Goal: Ask a question

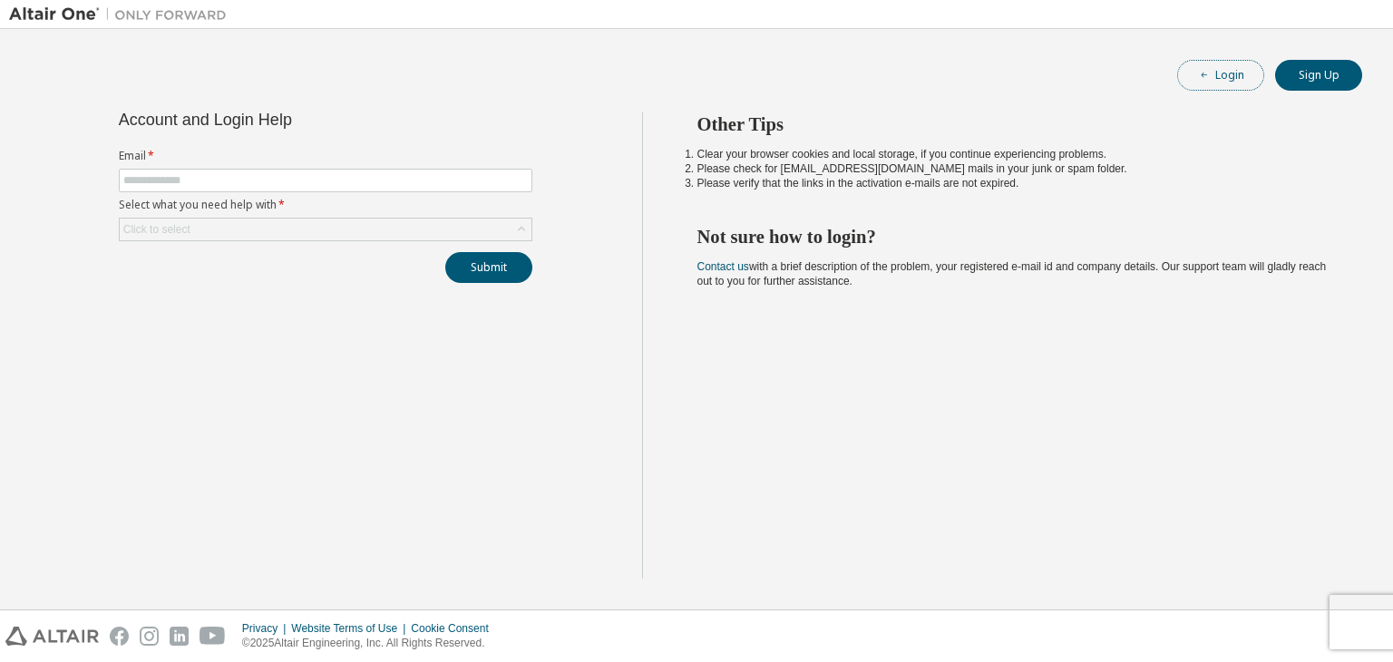
click at [1188, 70] on button "Login" at bounding box center [1220, 75] width 87 height 31
click at [264, 173] on input "text" at bounding box center [325, 180] width 404 height 15
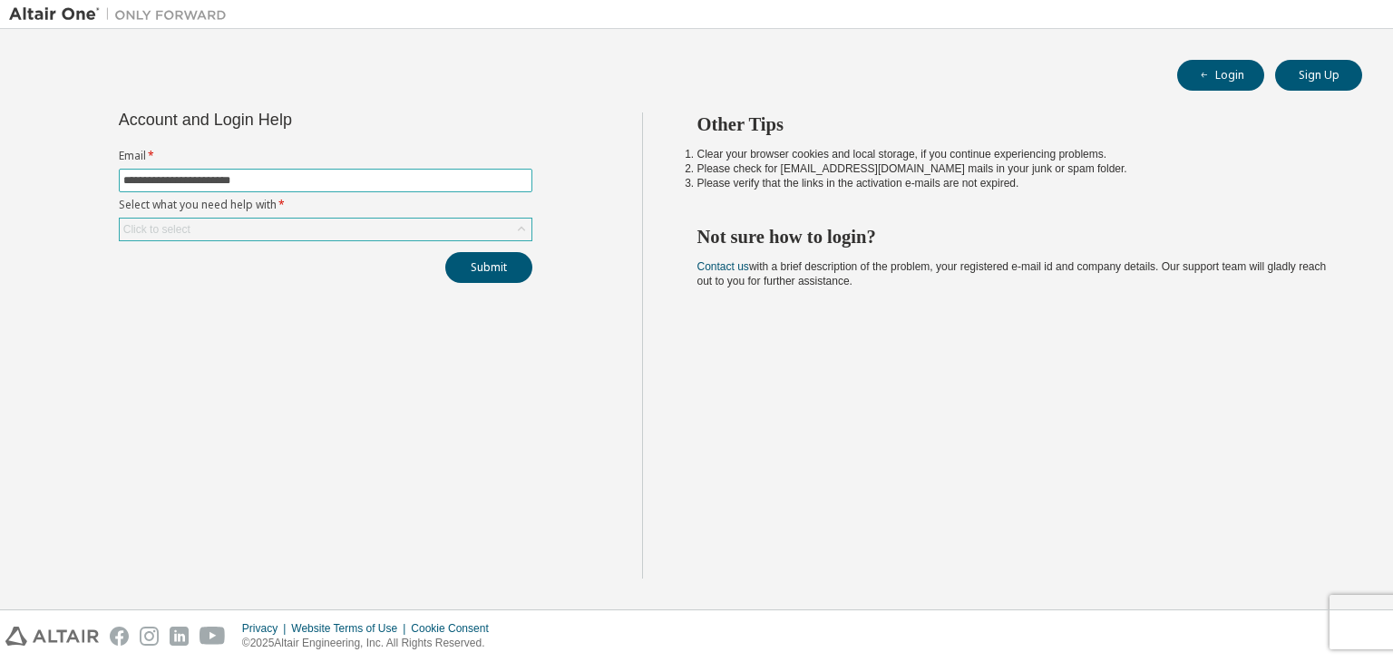
type input "**********"
click at [337, 230] on div "Click to select" at bounding box center [326, 230] width 412 height 22
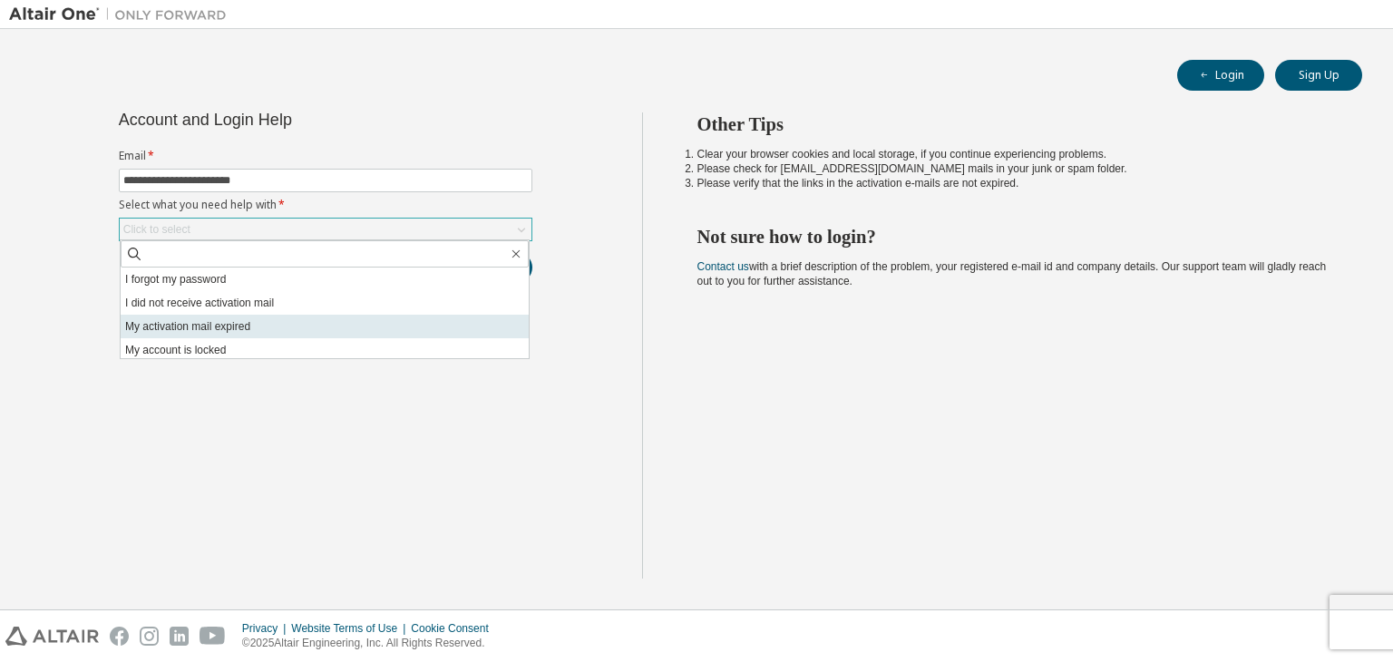
scroll to position [51, 0]
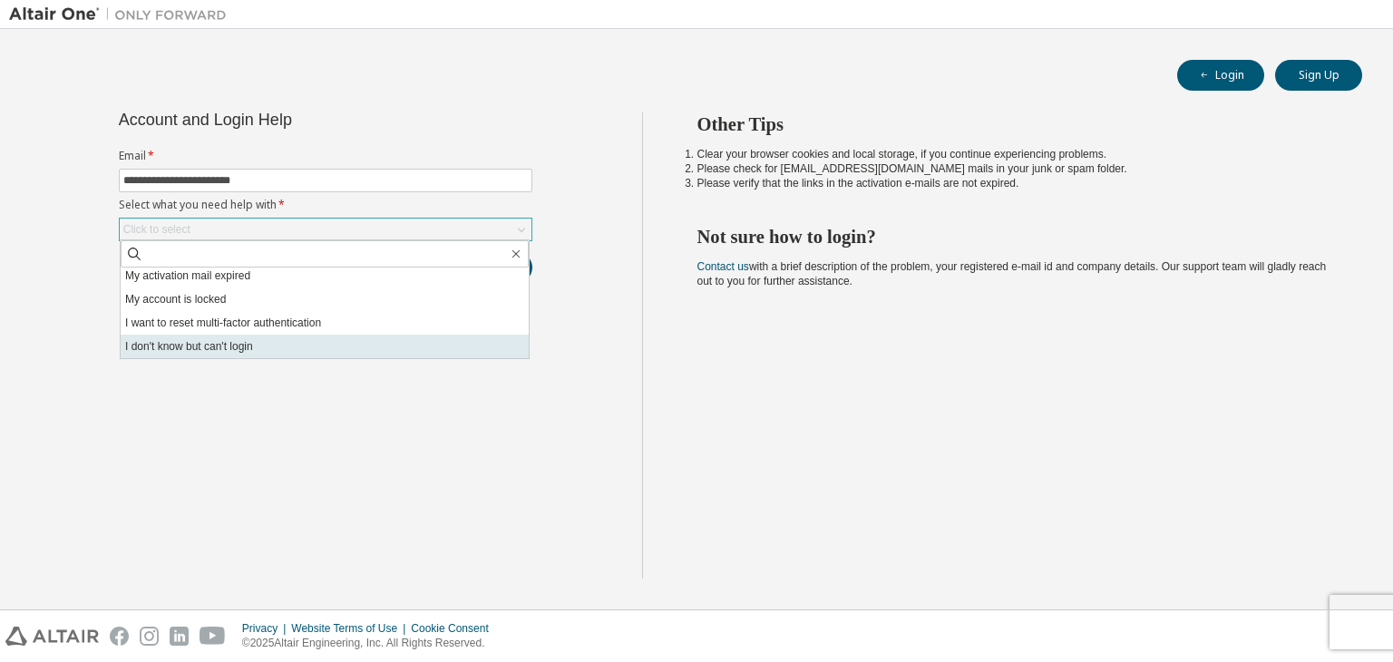
click at [282, 342] on li "I don't know but can't login" at bounding box center [325, 347] width 408 height 24
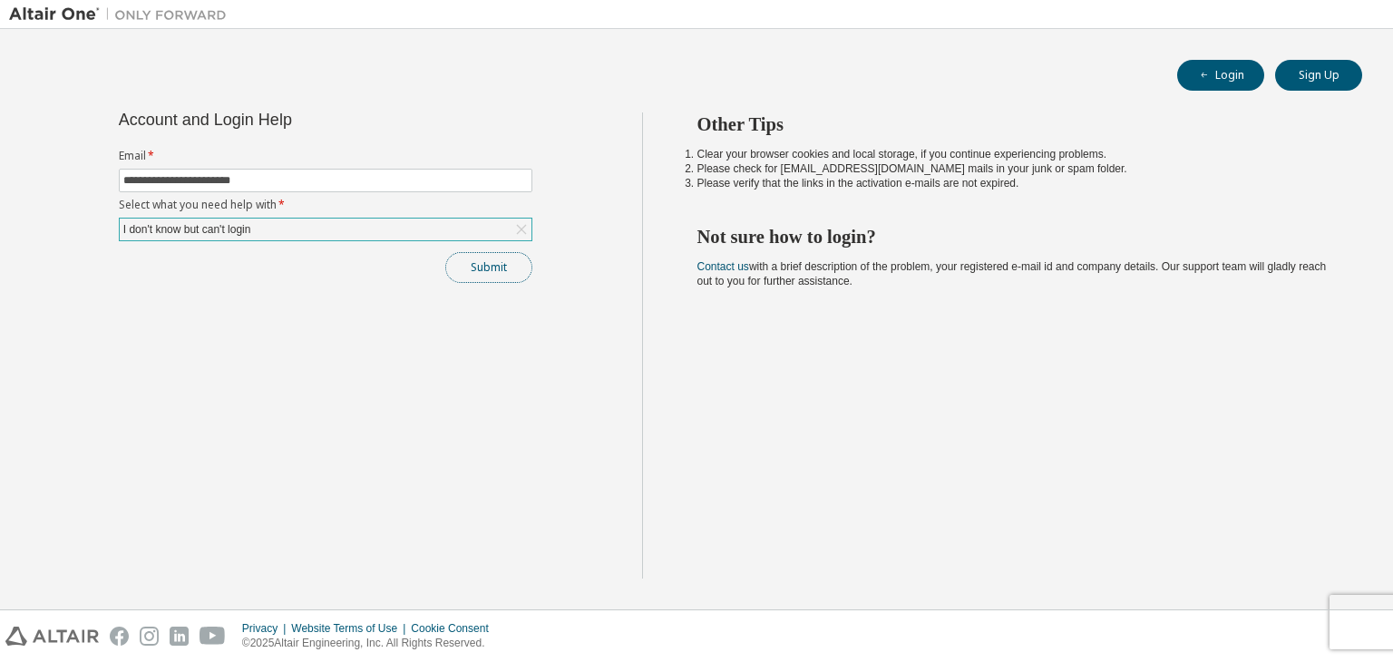
click at [506, 266] on button "Submit" at bounding box center [488, 267] width 87 height 31
